Goal: Find specific page/section: Find specific page/section

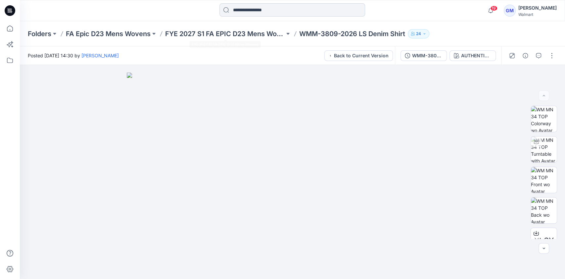
click at [249, 8] on input at bounding box center [292, 9] width 146 height 13
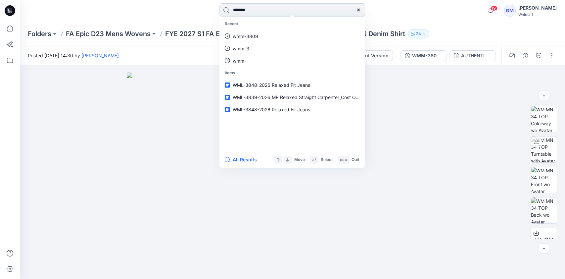
type input "********"
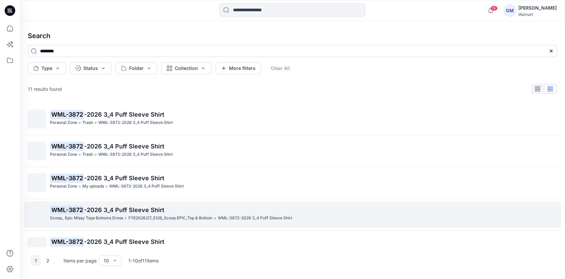
click at [204, 214] on p "WML-3872 -2026 3_4 Puff Sleeve Shirt" at bounding box center [303, 209] width 507 height 9
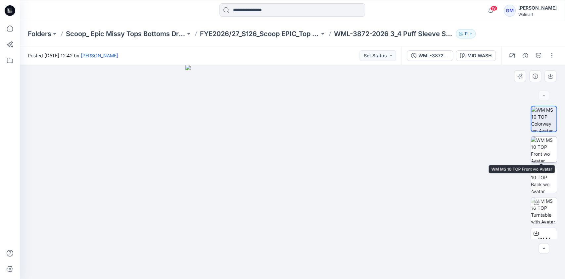
click at [543, 150] on img at bounding box center [544, 149] width 26 height 26
